Goal: Task Accomplishment & Management: Use online tool/utility

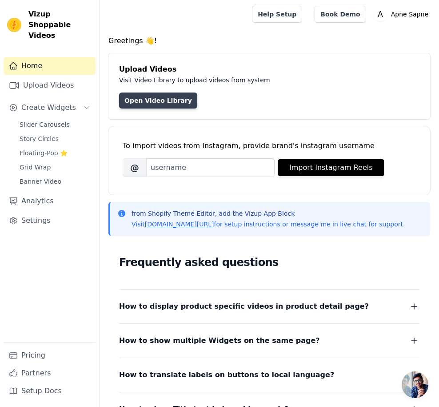
click at [141, 102] on link "Open Video Library" at bounding box center [158, 100] width 78 height 16
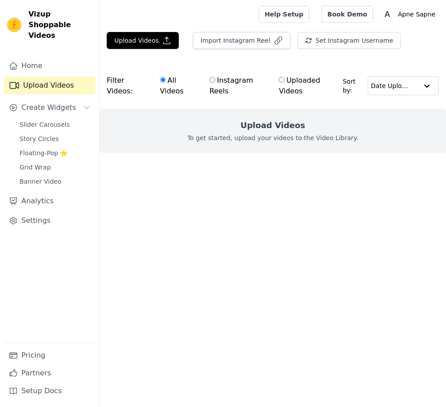
click at [228, 127] on div "Upload Videos To get started, upload your videos to the Video Library." at bounding box center [273, 130] width 346 height 44
click at [213, 80] on input "Instagram Reels" at bounding box center [212, 80] width 6 height 6
radio input "true"
click at [255, 128] on h2 "Upload Videos" at bounding box center [272, 125] width 64 height 12
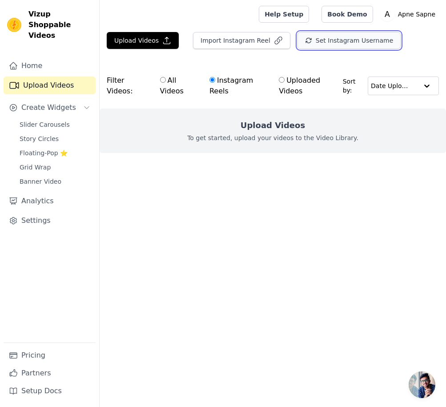
click at [304, 36] on button "Set Instagram Username" at bounding box center [348, 40] width 103 height 17
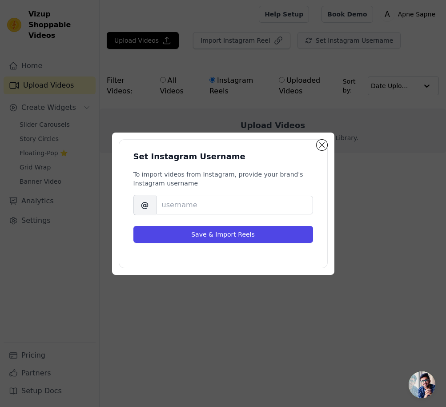
click at [300, 40] on div "Set Instagram Username To import videos from Instagram, provide your brand's In…" at bounding box center [223, 203] width 446 height 407
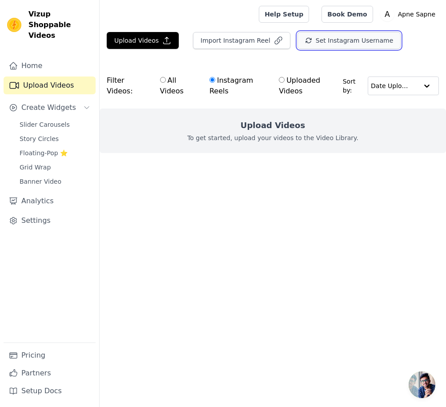
click at [305, 42] on icon "button" at bounding box center [308, 40] width 7 height 7
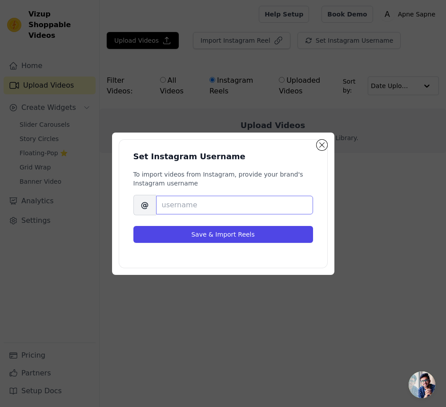
click at [256, 196] on input "Brand's Instagram Username" at bounding box center [234, 205] width 157 height 19
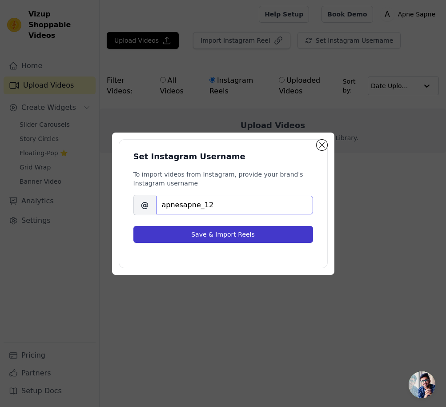
type input "apnesapne_12"
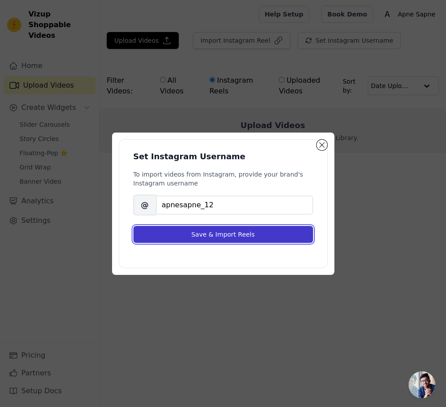
click at [214, 237] on button "Save & Import Reels" at bounding box center [223, 234] width 180 height 17
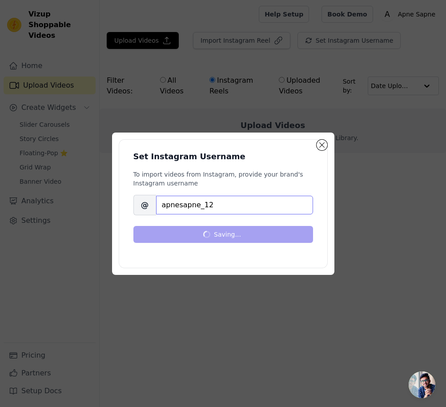
click at [197, 207] on input "apnesapne_12" at bounding box center [234, 205] width 157 height 19
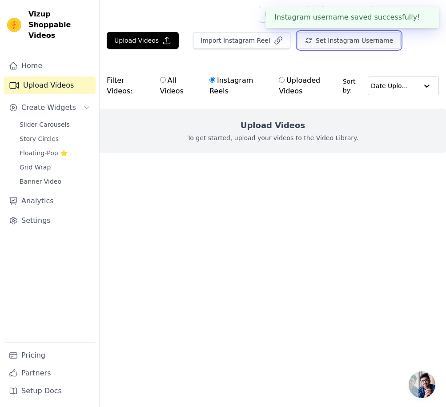
click at [317, 37] on button "Set Instagram Username" at bounding box center [348, 40] width 103 height 17
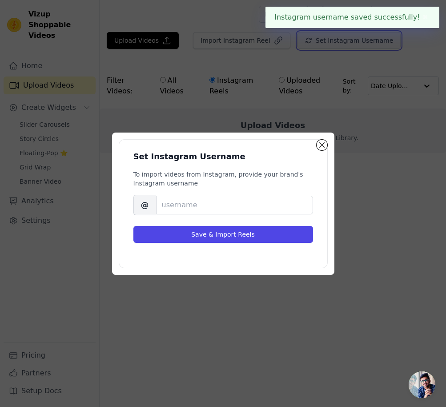
click at [299, 40] on div "Set Instagram Username To import videos from Instagram, provide your brand's In…" at bounding box center [352, 44] width 110 height 24
click at [224, 194] on div "To import videos from Instagram, provide your brand's Instagram username Brand'…" at bounding box center [223, 192] width 180 height 45
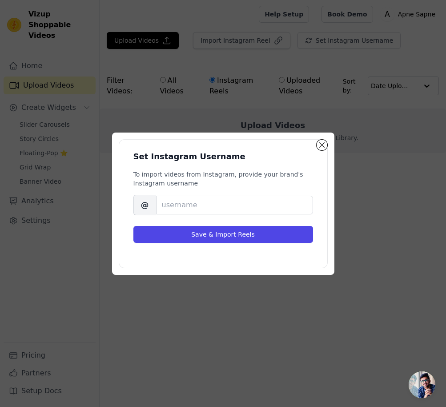
click at [141, 205] on span "@" at bounding box center [144, 205] width 23 height 20
click at [170, 208] on input "Brand's Instagram Username" at bounding box center [234, 205] width 157 height 19
type input "apnesapne12"
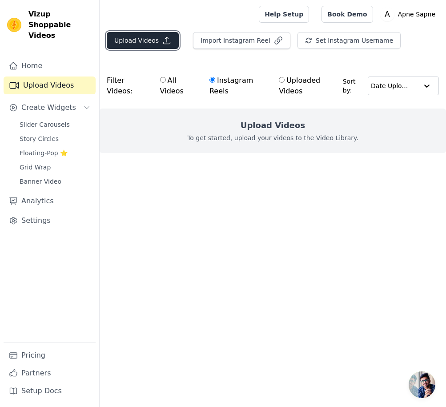
click at [163, 40] on icon "button" at bounding box center [166, 40] width 9 height 9
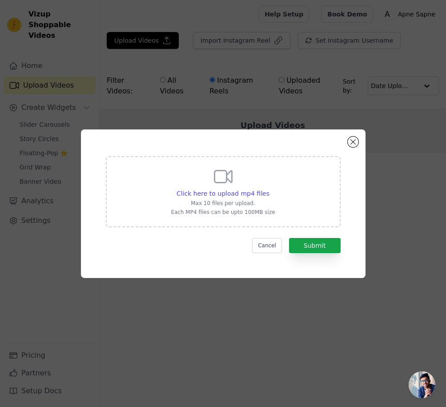
drag, startPoint x: 268, startPoint y: 59, endPoint x: 264, endPoint y: 55, distance: 6.0
click at [268, 59] on div "Click here to upload mp4 files Max 10 files per upload. Each MP4 files can be u…" at bounding box center [223, 203] width 446 height 407
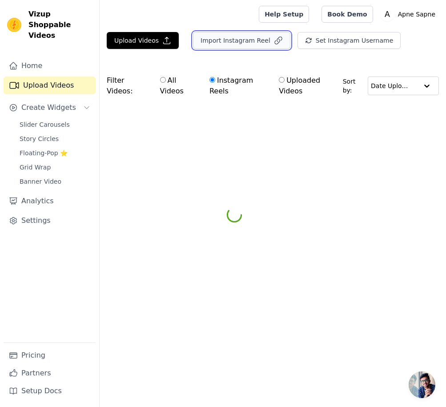
click at [263, 48] on button "Import Instagram Reel" at bounding box center [241, 40] width 97 height 17
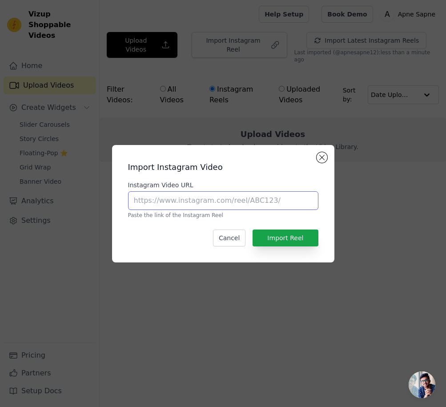
click at [212, 203] on input "Instagram Video URL" at bounding box center [223, 200] width 190 height 19
click at [320, 161] on button "Close modal" at bounding box center [321, 157] width 11 height 11
click at [320, 162] on ul at bounding box center [273, 169] width 346 height 14
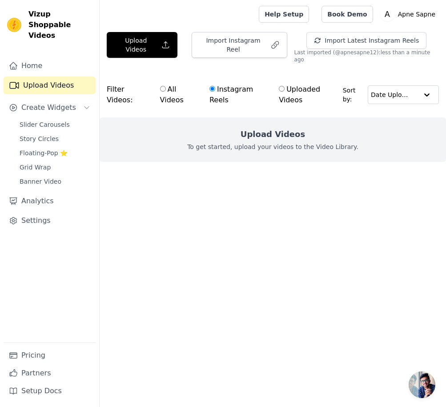
click at [239, 163] on ul at bounding box center [273, 169] width 346 height 14
click at [257, 128] on h2 "Upload Videos" at bounding box center [272, 134] width 64 height 12
click at [169, 135] on div "Upload Videos To get started, upload your videos to the Video Library." at bounding box center [273, 139] width 346 height 44
click at [35, 57] on link "Home" at bounding box center [50, 66] width 92 height 18
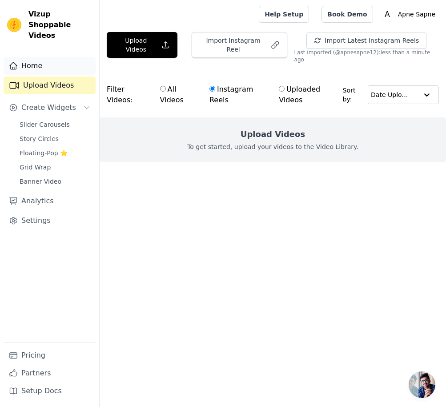
click at [35, 57] on link "Home" at bounding box center [50, 66] width 92 height 18
